Goal: Task Accomplishment & Management: Use online tool/utility

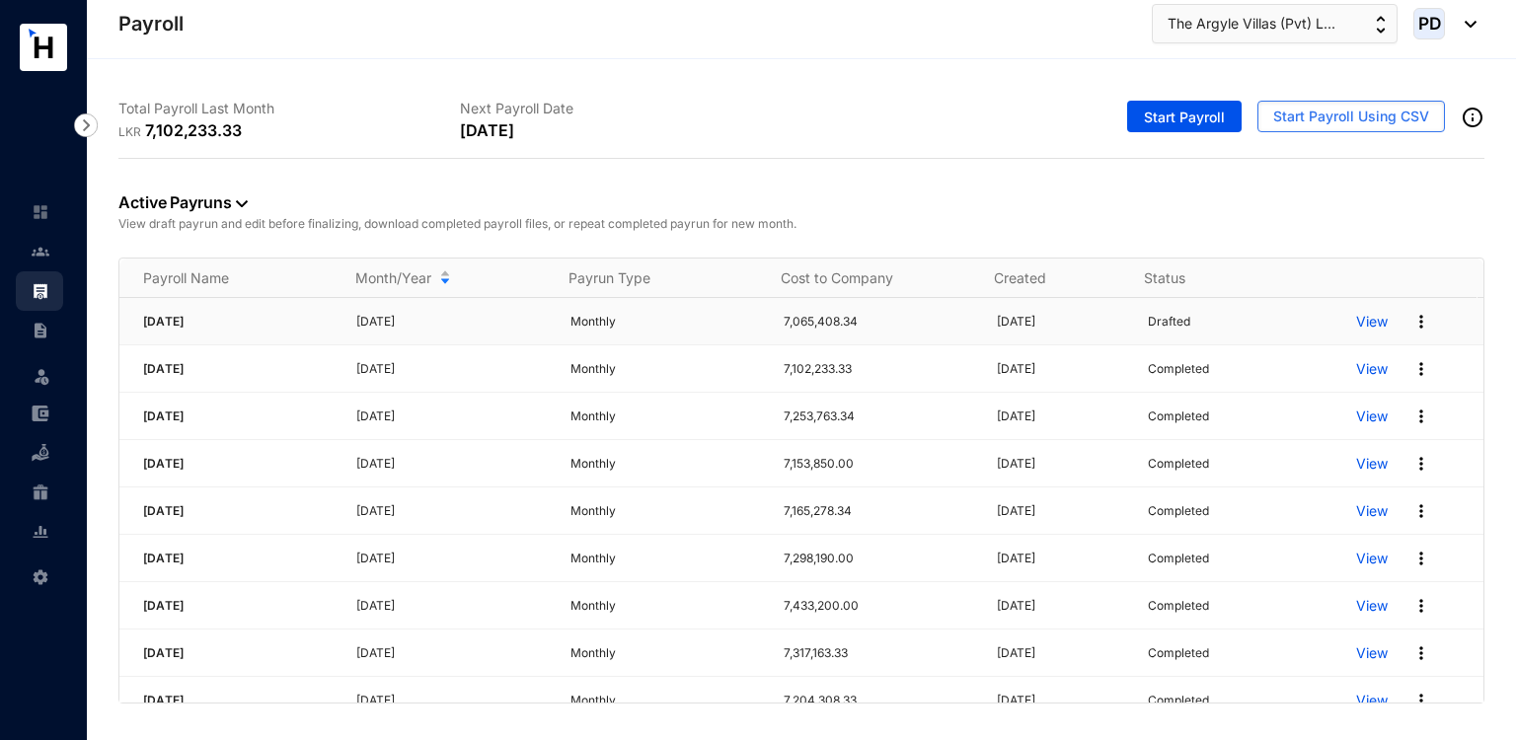
click at [1356, 328] on p "View" at bounding box center [1372, 322] width 32 height 20
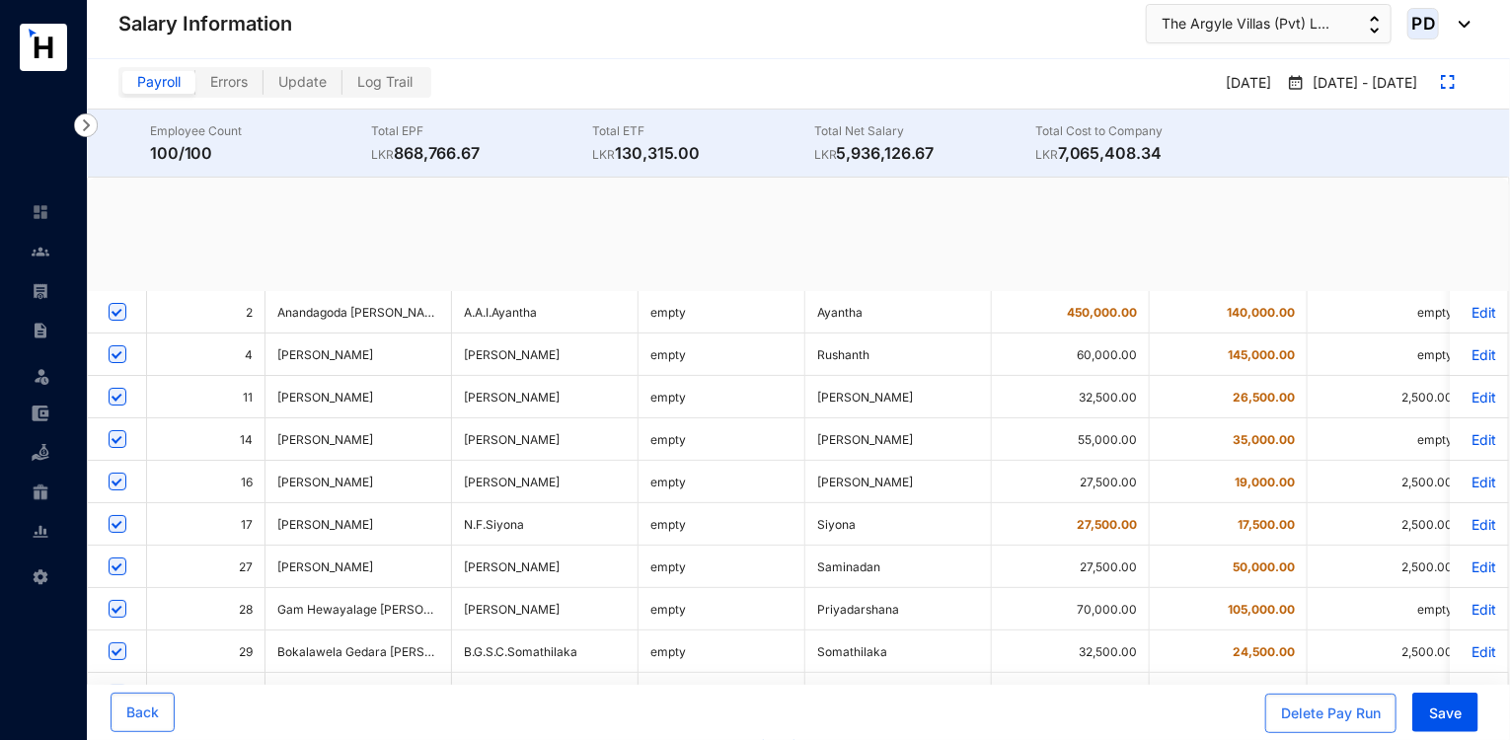
checkbox input "true"
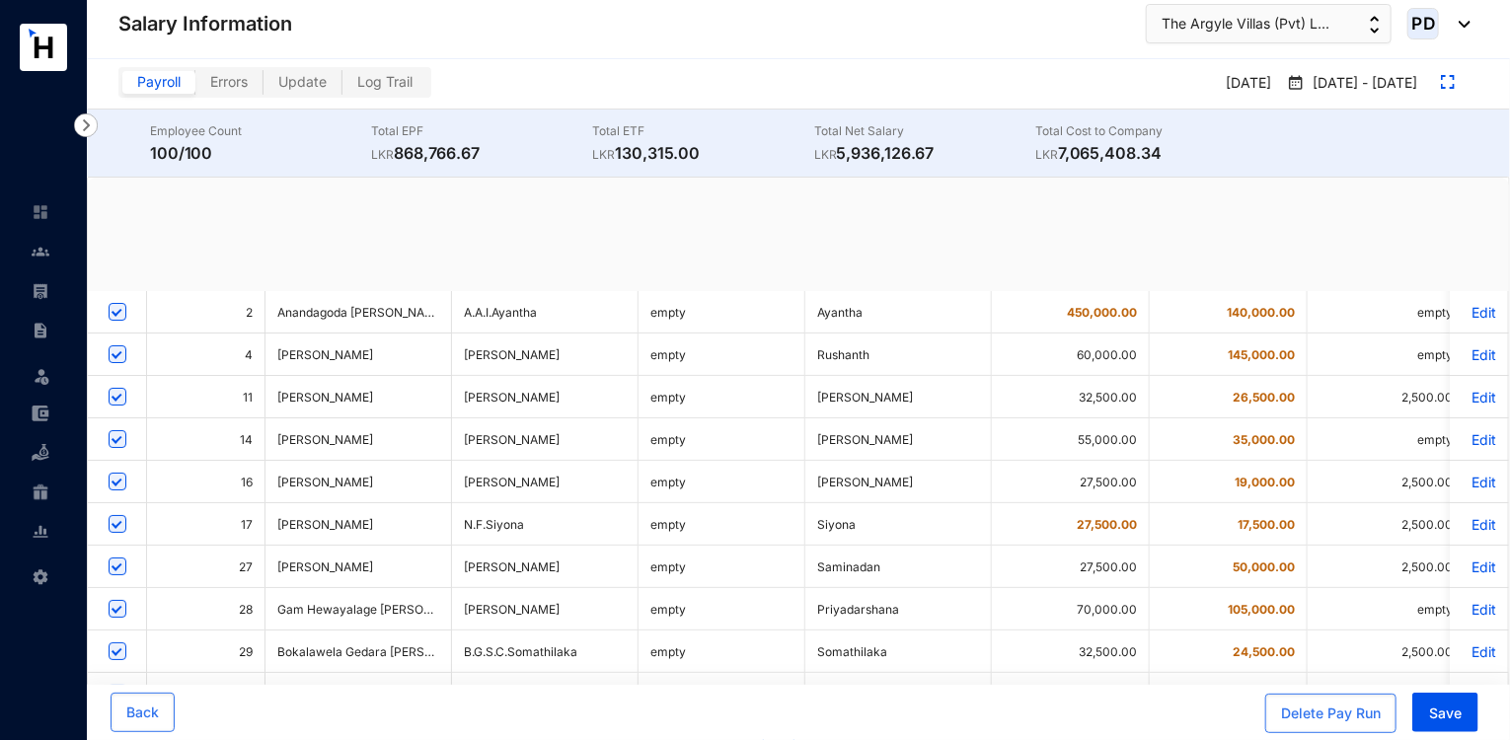
checkbox input "true"
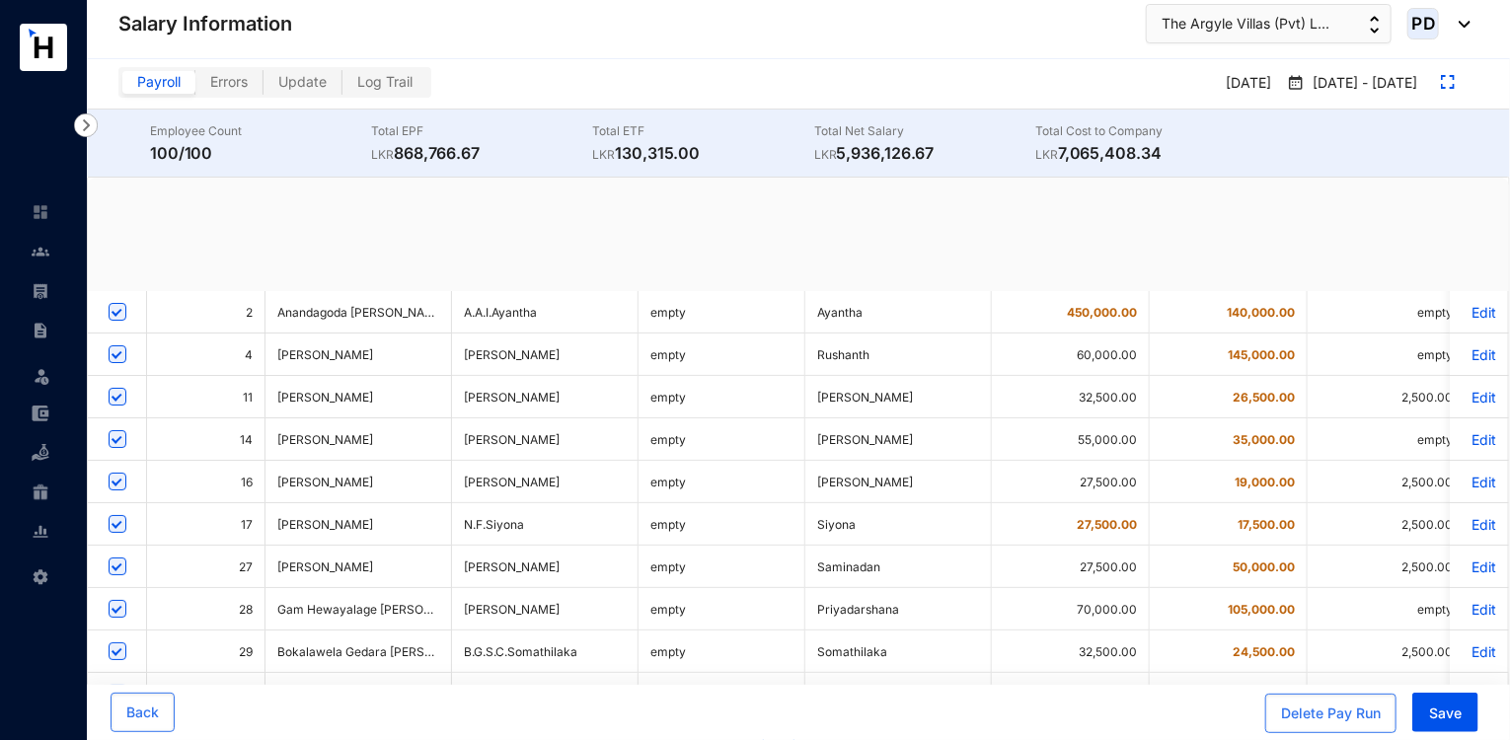
checkbox input "true"
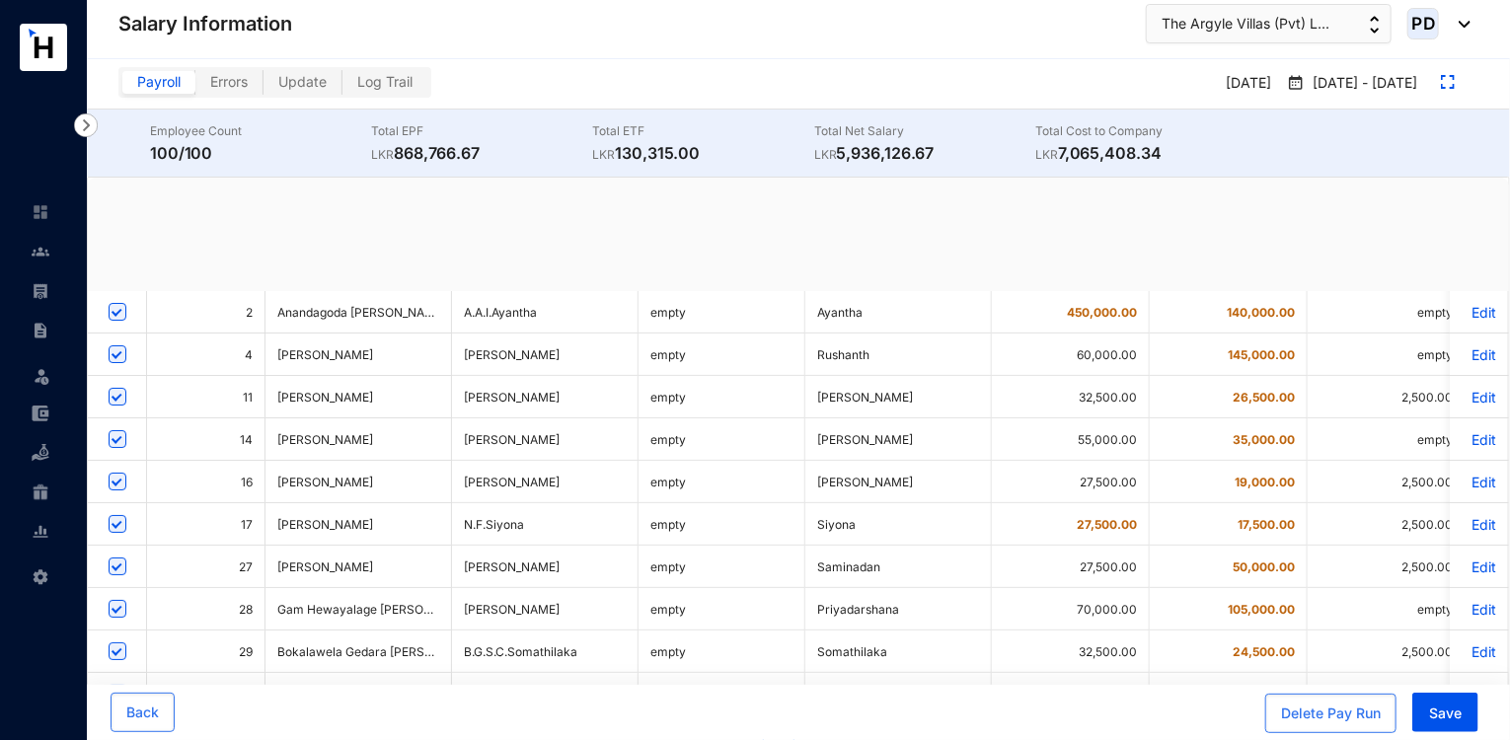
checkbox input "true"
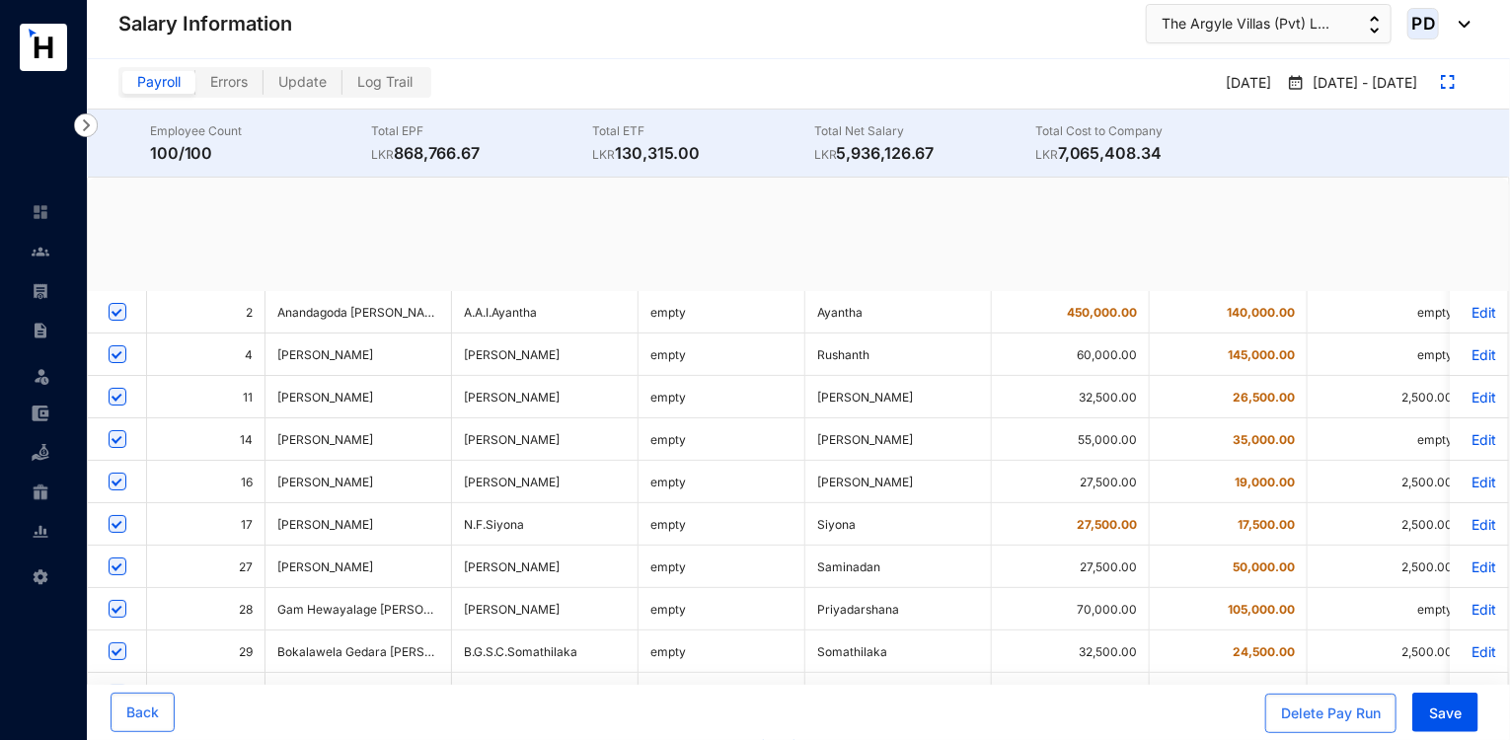
checkbox input "true"
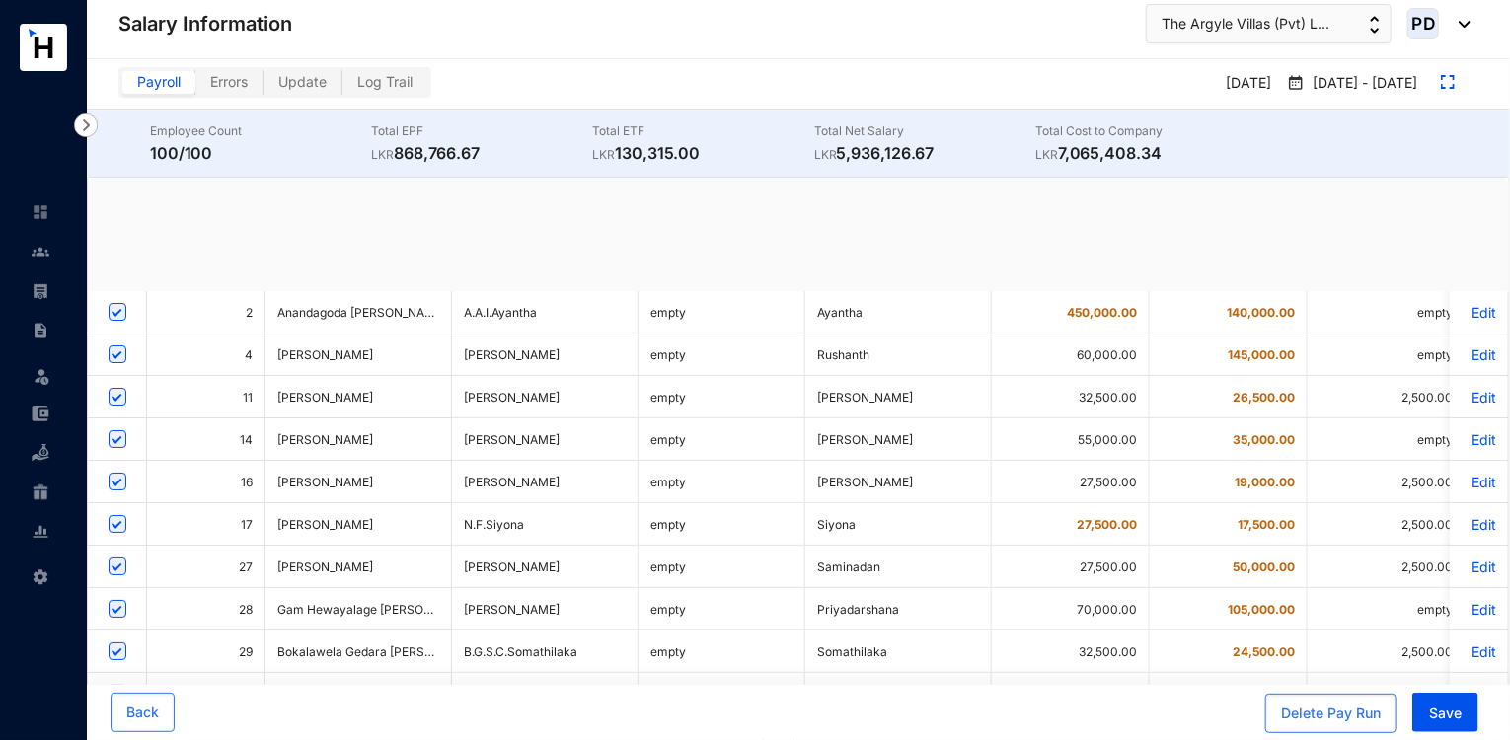
checkbox input "true"
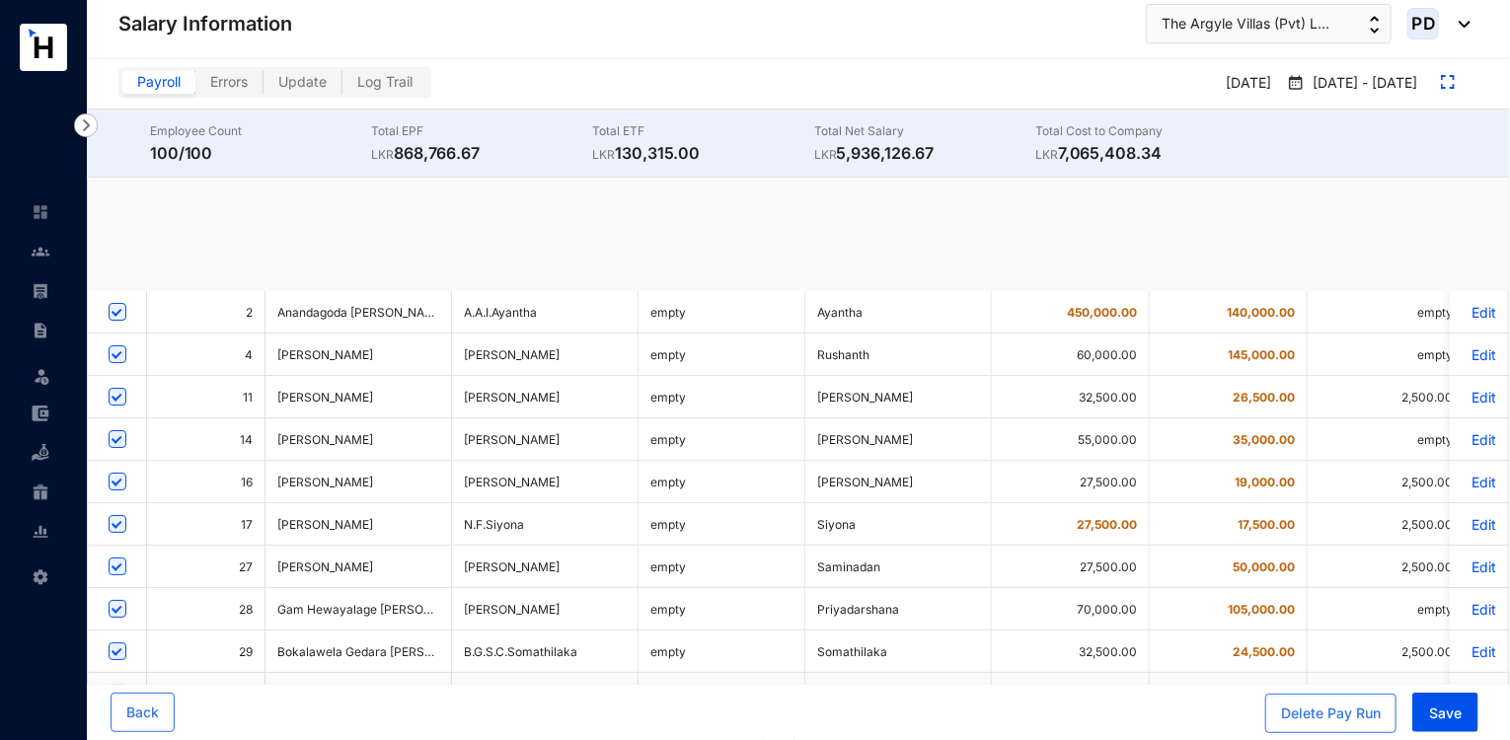
checkbox input "true"
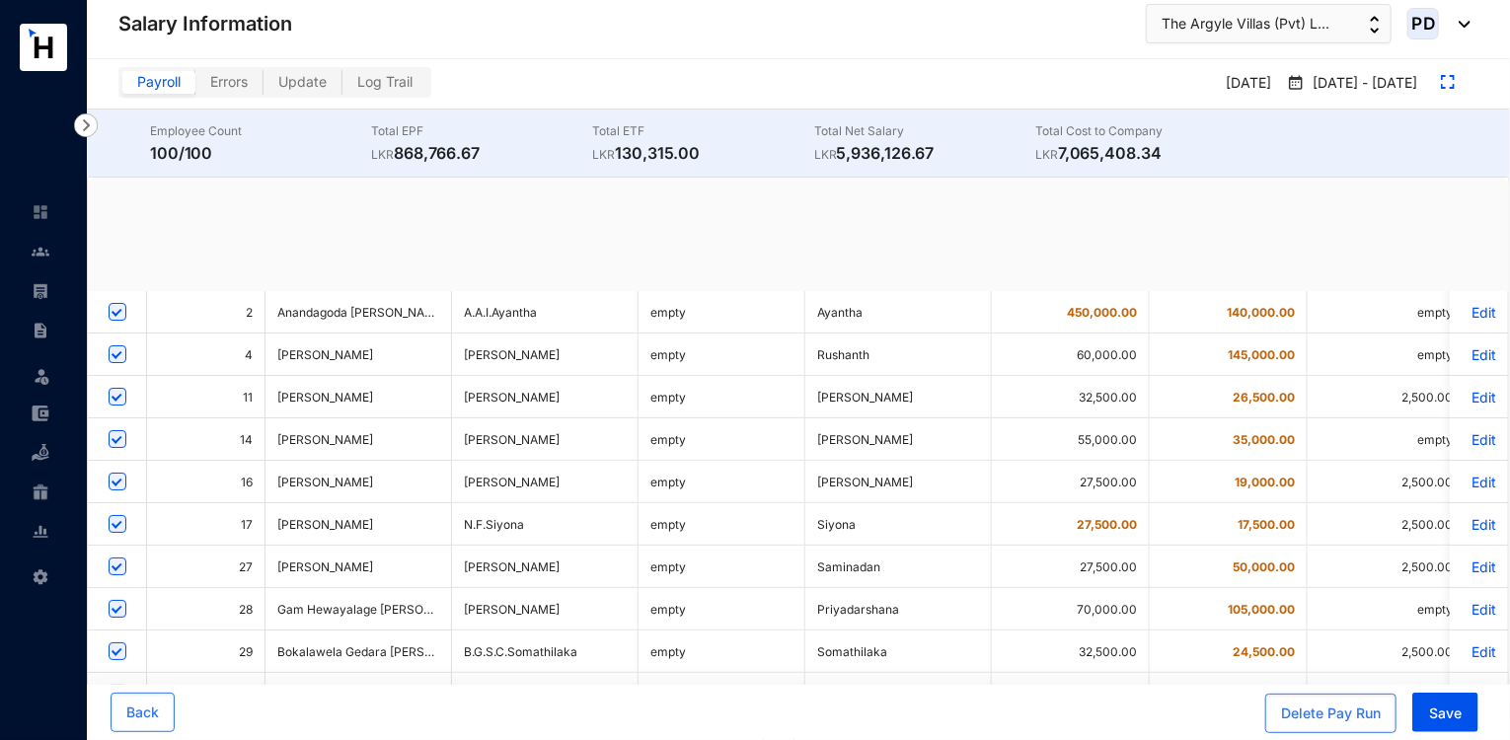
checkbox input "true"
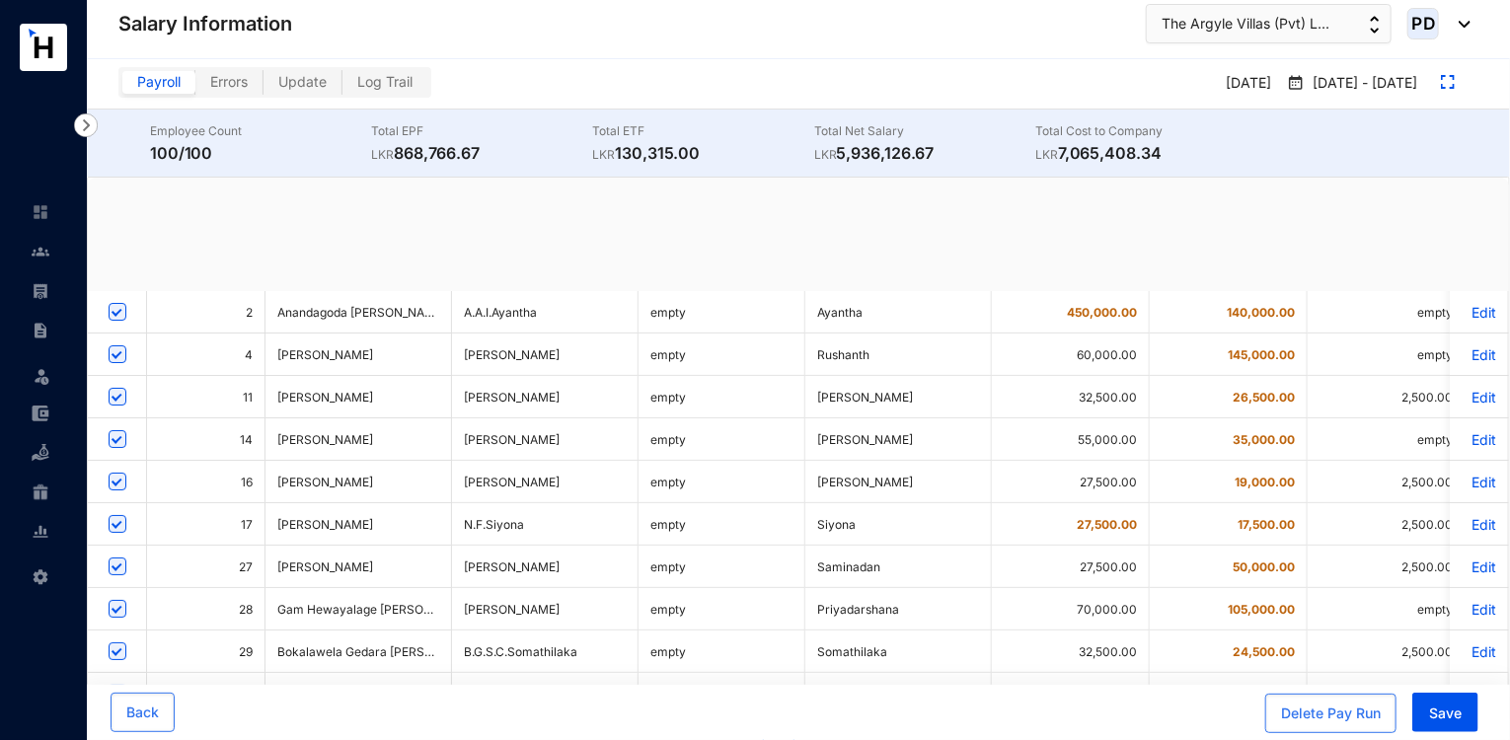
checkbox input "true"
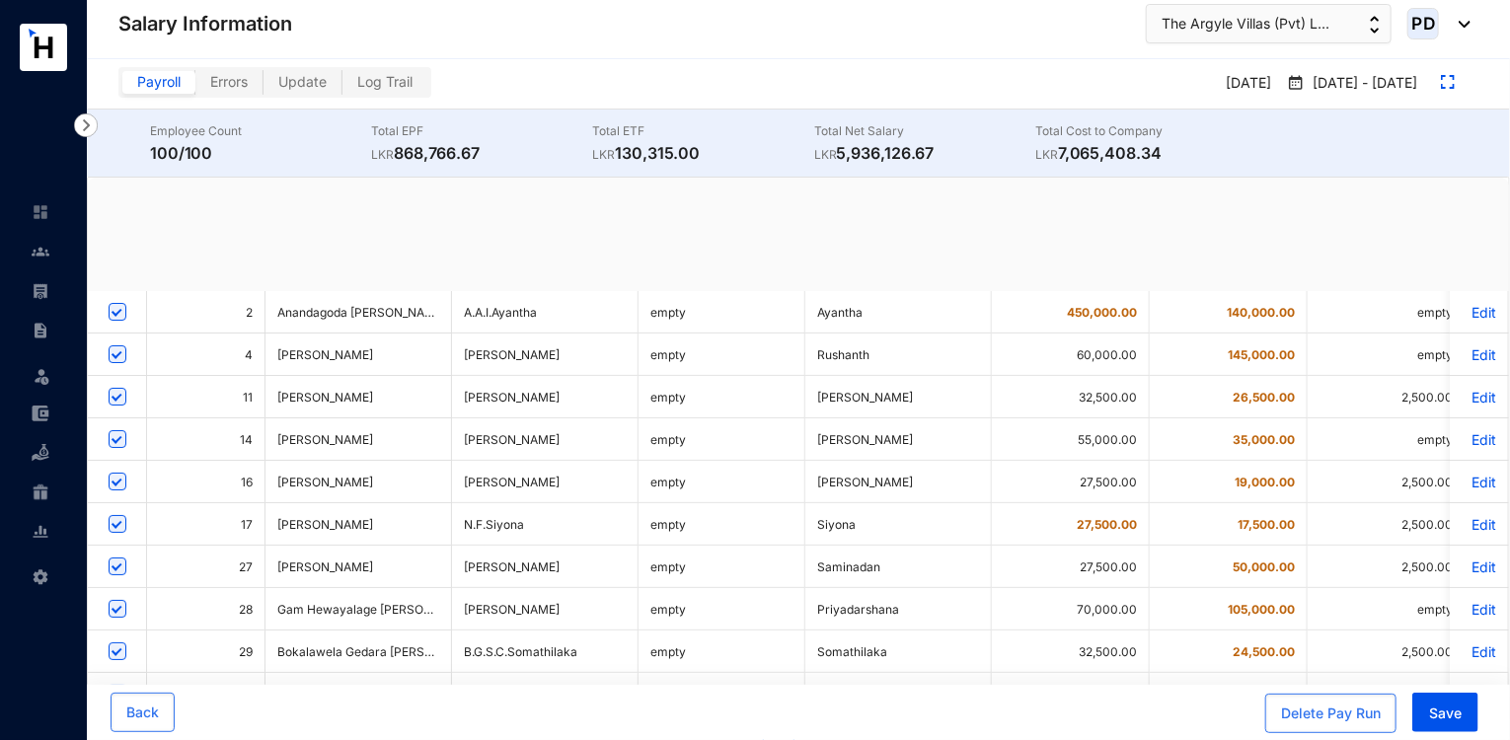
checkbox input "true"
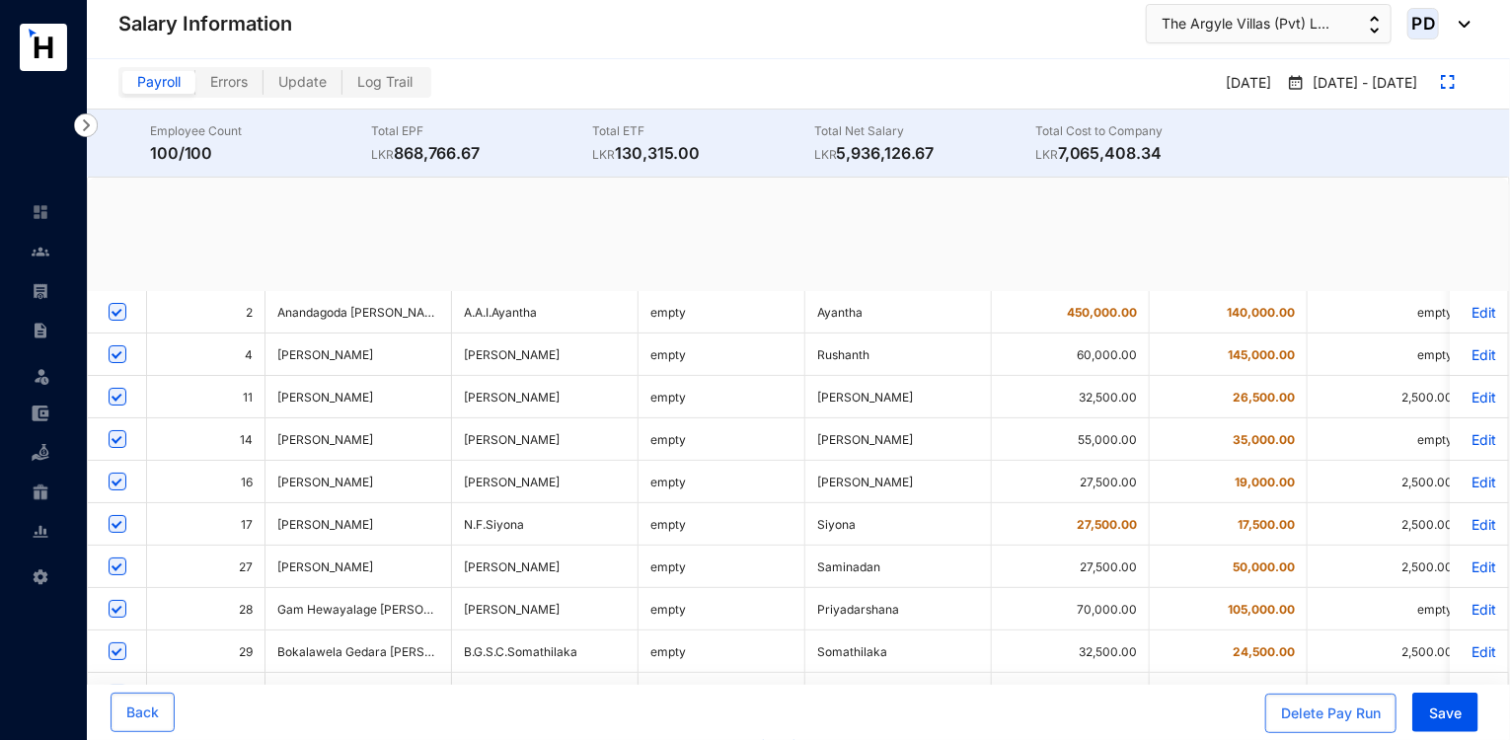
checkbox input "true"
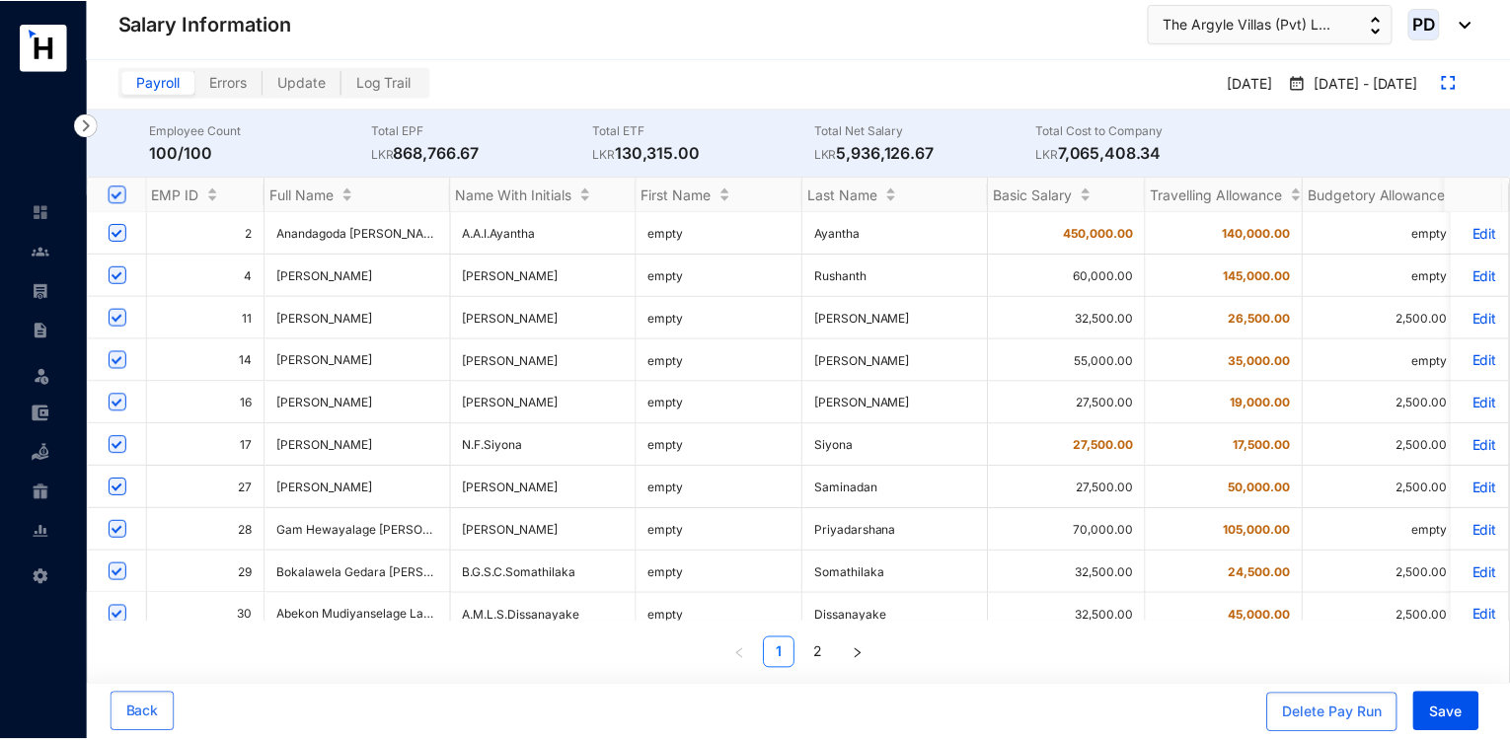
scroll to position [49, 0]
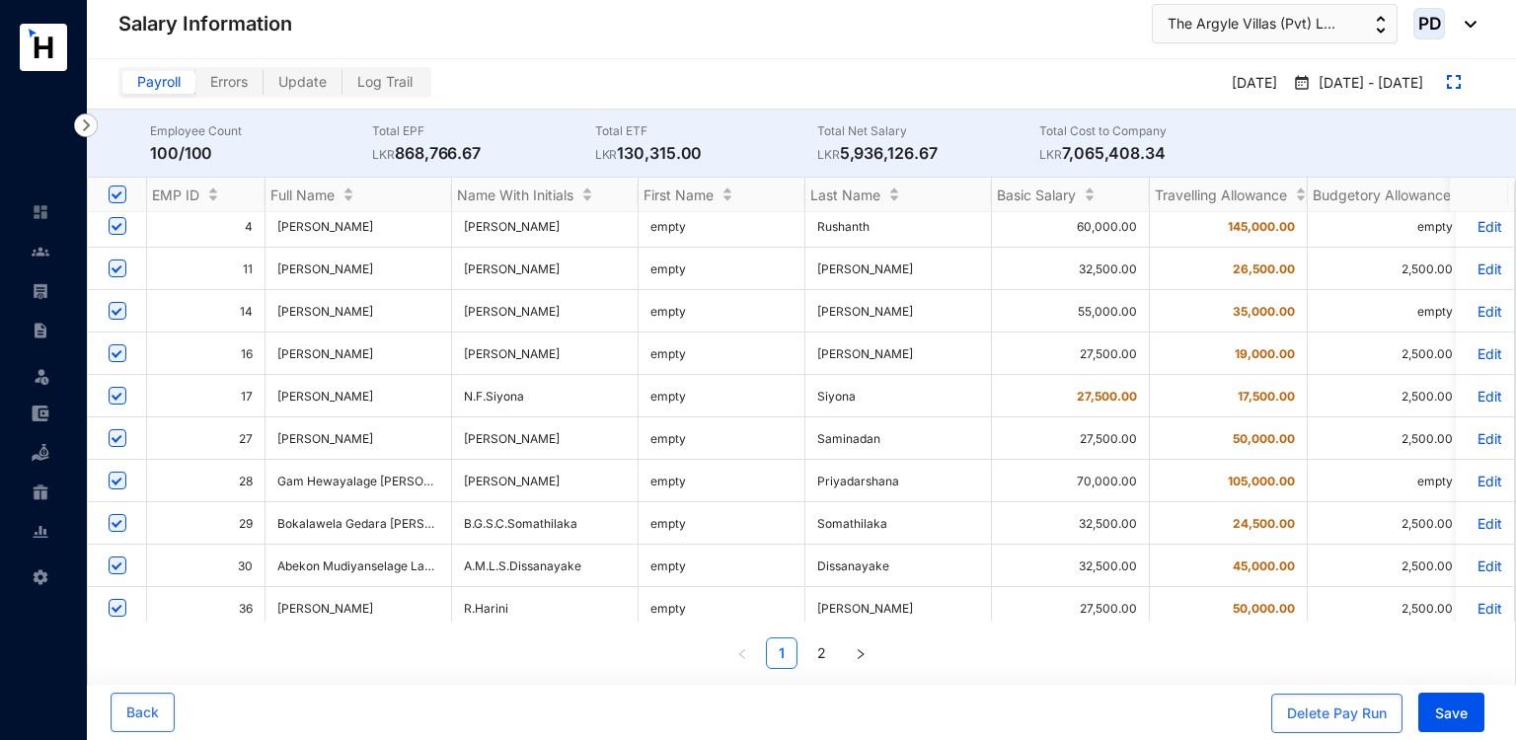
click at [1474, 731] on div "Delete Pay Run Save" at bounding box center [1377, 713] width 213 height 40
click at [1473, 716] on button "Save" at bounding box center [1451, 712] width 66 height 39
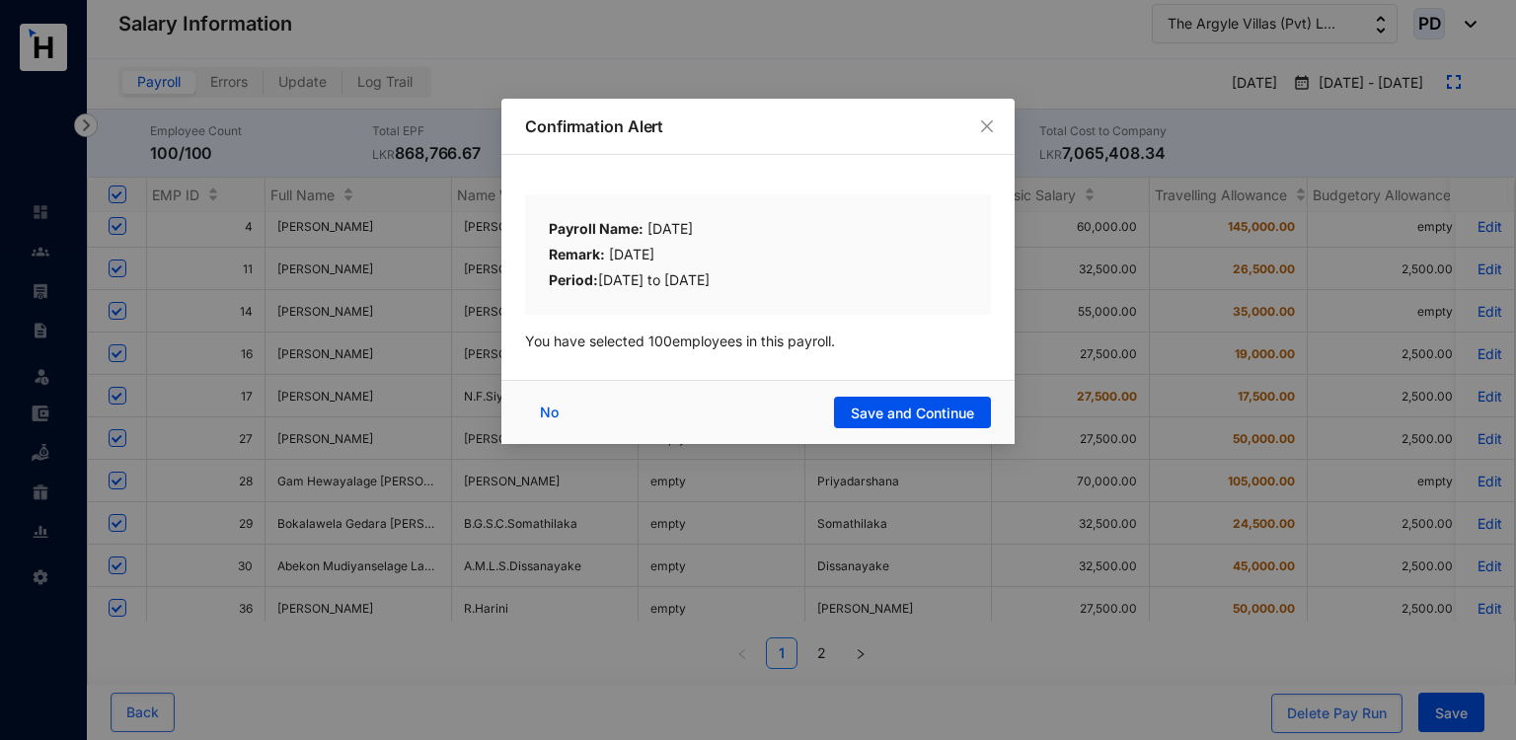
click at [948, 394] on div "No Save and Continue" at bounding box center [757, 412] width 513 height 64
click at [943, 409] on span "Save and Continue" at bounding box center [912, 414] width 123 height 20
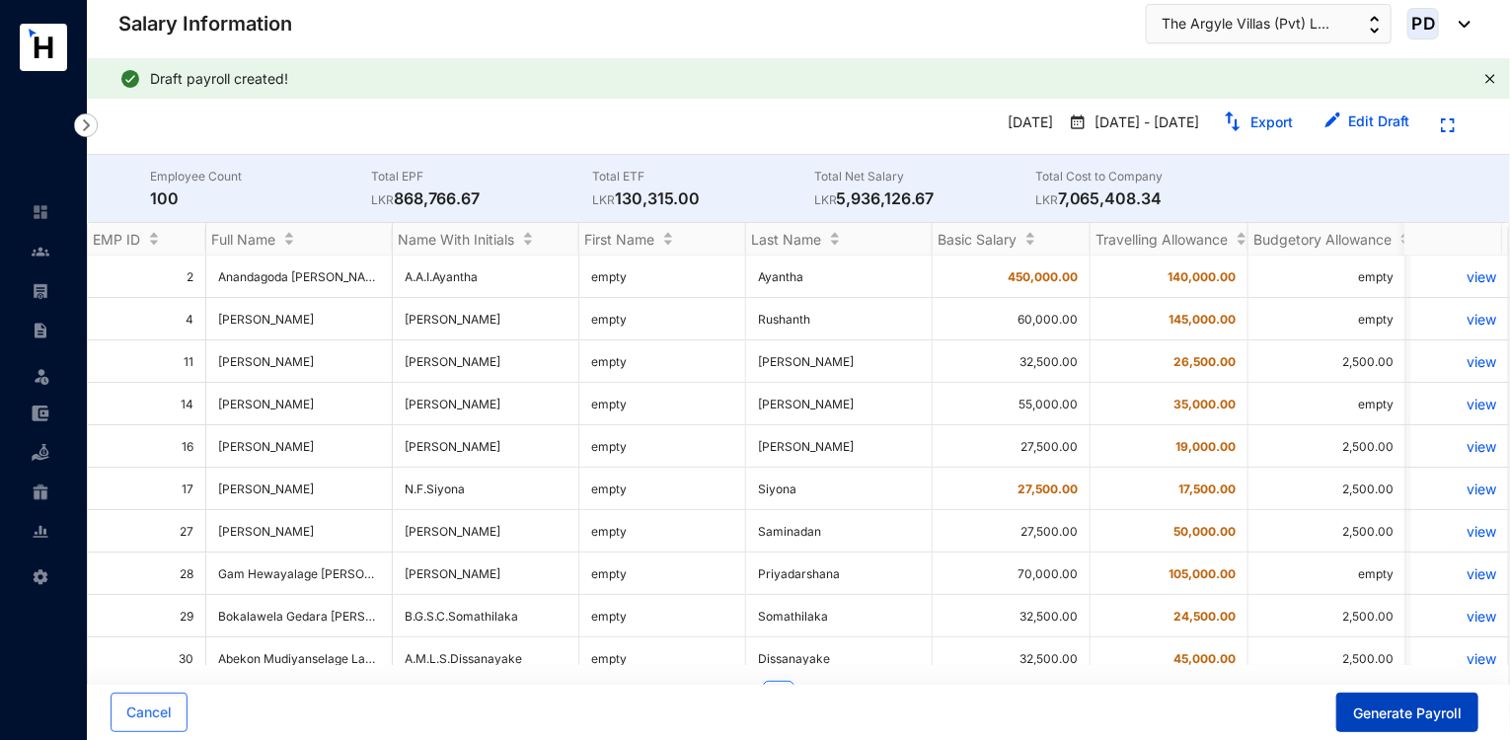
click at [1407, 721] on span "Generate Payroll" at bounding box center [1407, 714] width 109 height 20
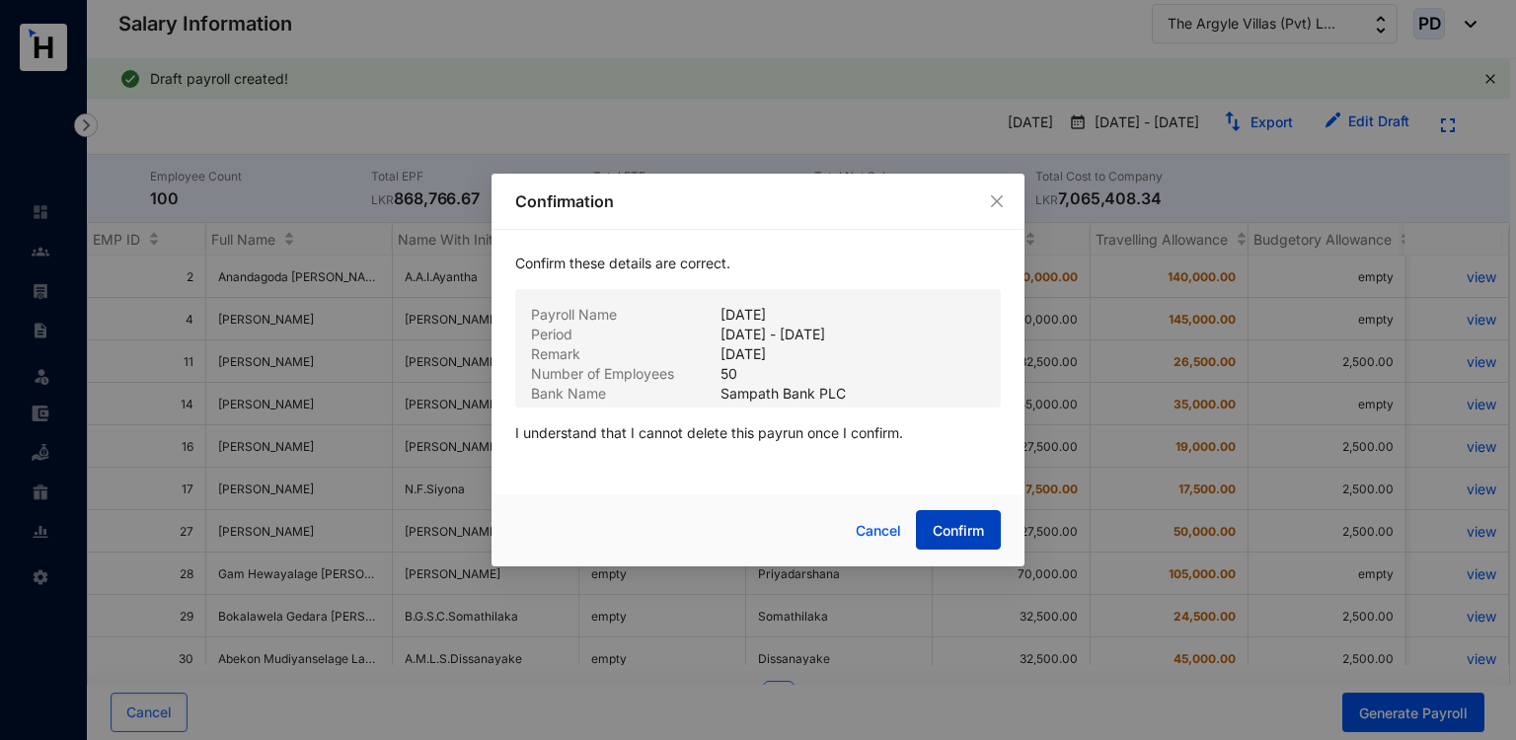
click at [947, 521] on span "Confirm" at bounding box center [957, 531] width 51 height 20
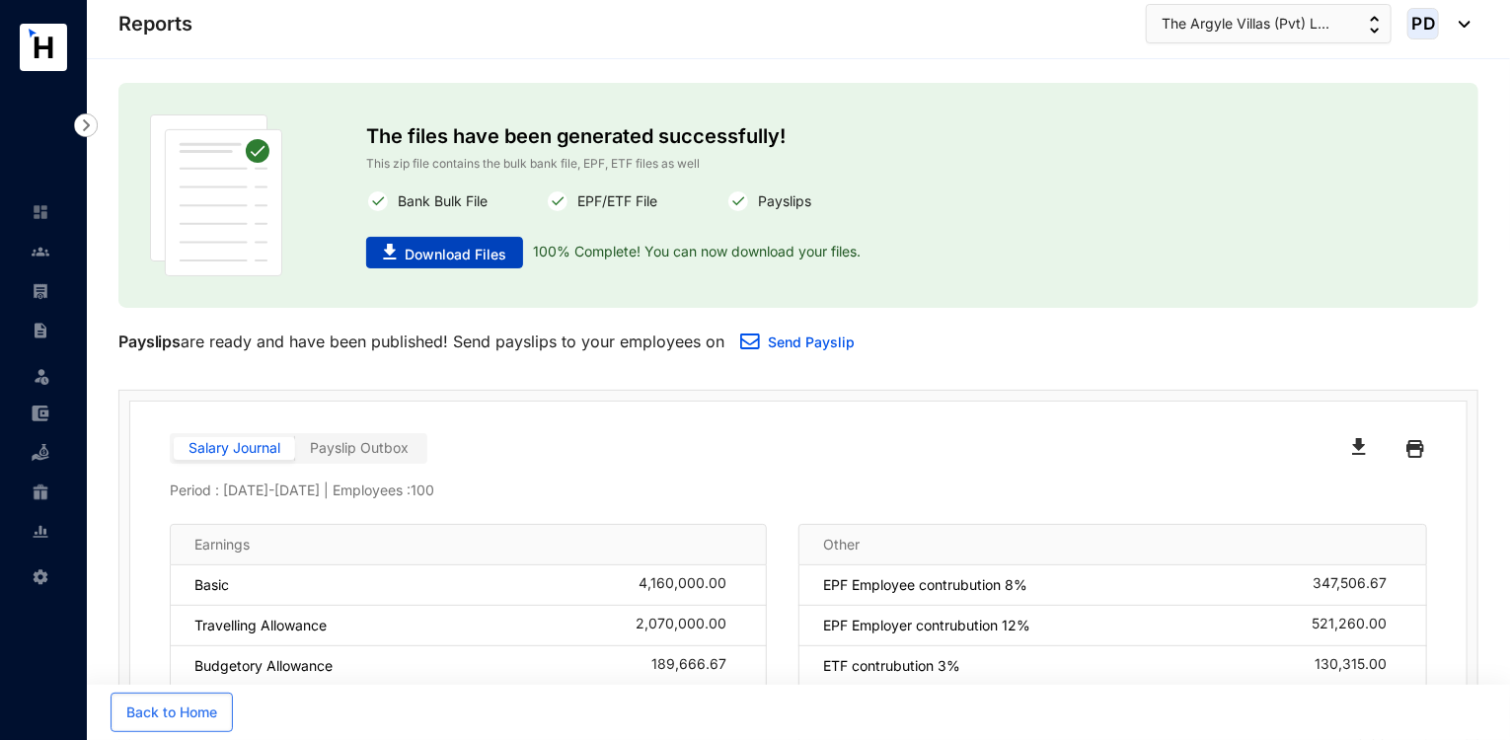
click at [478, 260] on span "Download Files" at bounding box center [456, 255] width 102 height 20
